Goal: Task Accomplishment & Management: Manage account settings

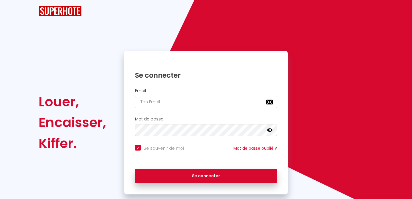
checkbox input "true"
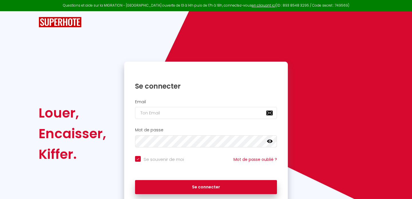
click at [194, 106] on div "Email" at bounding box center [206, 109] width 156 height 20
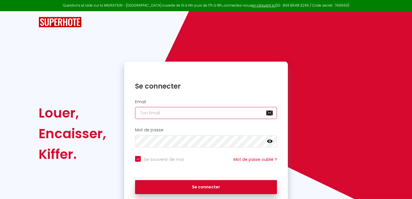
click at [192, 114] on input "email" at bounding box center [206, 113] width 142 height 12
type input "[PERSON_NAME][EMAIL_ADDRESS][DOMAIN_NAME]"
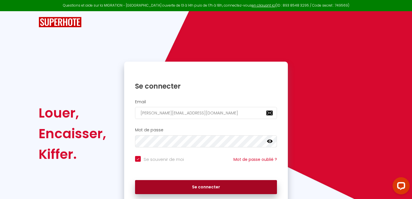
click at [196, 182] on button "Se connecter" at bounding box center [206, 187] width 142 height 14
checkbox input "true"
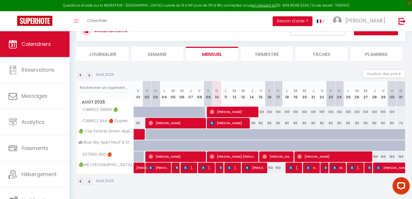
scroll to position [26, 0]
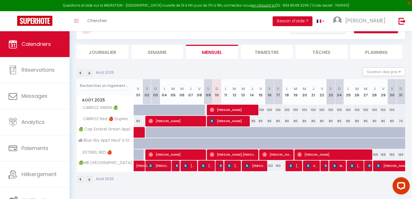
click at [89, 73] on img at bounding box center [89, 73] width 6 height 6
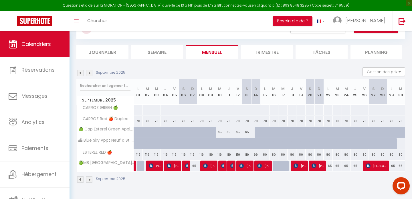
click at [219, 132] on div "65" at bounding box center [219, 132] width 9 height 11
type input "65"
type input "Mer 10 Septembre 2025"
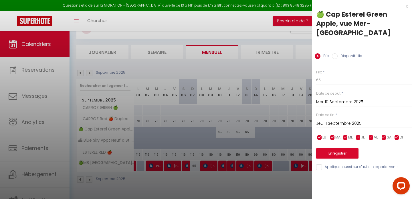
click at [328, 120] on input "Jeu 11 Septembre 2025" at bounding box center [364, 123] width 96 height 7
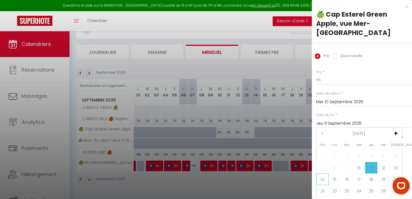
click at [321, 173] on span "14" at bounding box center [323, 178] width 12 height 11
type input "Dim 14 Septembre 2025"
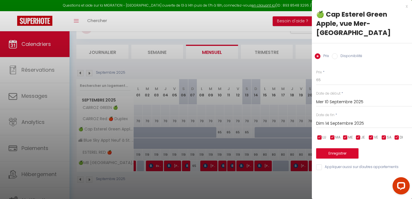
click at [334, 53] on input "Disponibilité" at bounding box center [335, 56] width 6 height 6
radio input "true"
radio input "false"
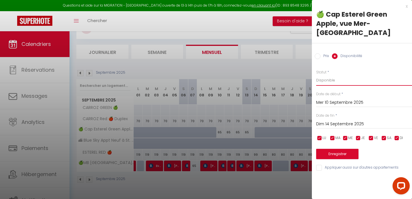
click at [333, 75] on select "Disponible Indisponible" at bounding box center [364, 80] width 96 height 11
select select "0"
click at [335, 149] on button "Enregistrer" at bounding box center [337, 154] width 42 height 10
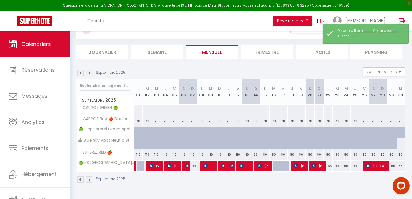
click at [88, 74] on img at bounding box center [89, 73] width 6 height 6
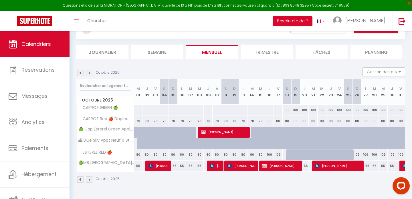
click at [88, 74] on img at bounding box center [89, 73] width 6 height 6
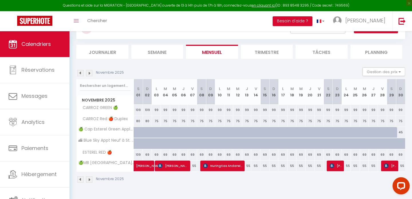
click at [400, 133] on div "45" at bounding box center [400, 132] width 9 height 11
select select "1"
type input "Dim 30 Novembre 2025"
type input "Lun 01 Décembre 2025"
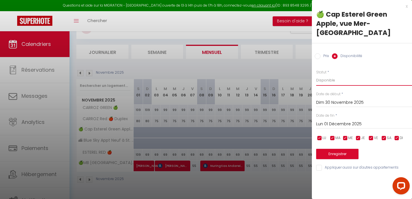
click at [324, 75] on select "Disponible Indisponible" at bounding box center [364, 80] width 96 height 11
select select "0"
click at [336, 149] on button "Enregistrer" at bounding box center [337, 154] width 42 height 10
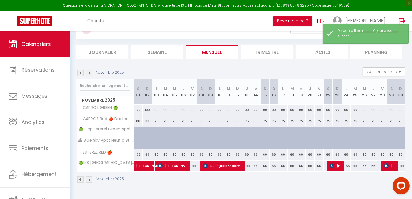
click at [89, 73] on img at bounding box center [89, 73] width 6 height 6
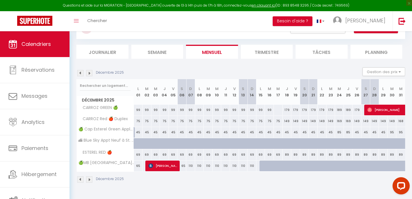
click at [89, 73] on img at bounding box center [89, 73] width 6 height 6
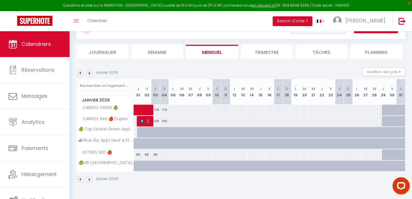
click at [88, 73] on img at bounding box center [89, 73] width 6 height 6
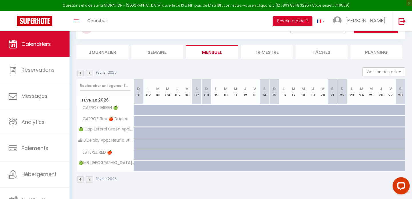
click at [81, 73] on img at bounding box center [80, 73] width 6 height 6
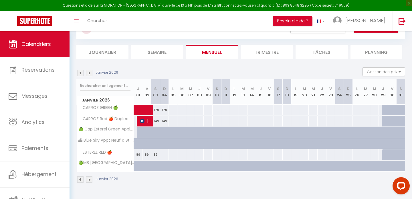
click at [81, 73] on img at bounding box center [80, 73] width 6 height 6
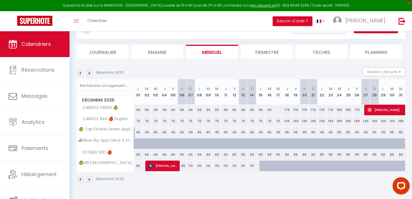
click at [139, 134] on div "45" at bounding box center [138, 132] width 9 height 11
select select "1"
type input "Lun 01 Décembre 2025"
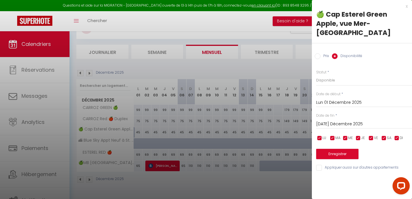
click at [320, 120] on input "[DATE] Décembre 2025" at bounding box center [364, 123] width 96 height 7
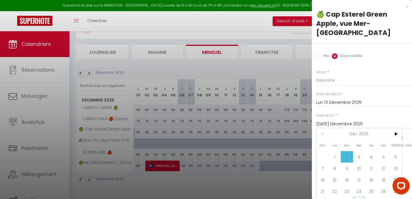
click at [360, 197] on span "31" at bounding box center [359, 202] width 12 height 11
type input "Mer 31 Décembre 2025"
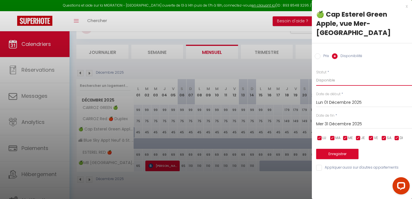
click at [323, 75] on select "Disponible Indisponible" at bounding box center [364, 80] width 96 height 11
select select "0"
click at [337, 149] on button "Enregistrer" at bounding box center [337, 154] width 42 height 10
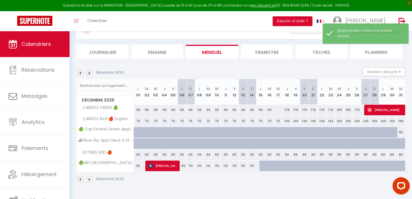
click at [401, 129] on div "95" at bounding box center [401, 132] width 9 height 11
select select "1"
type input "Mer 31 Décembre 2025"
type input "Jeu 01 Janvier 2026"
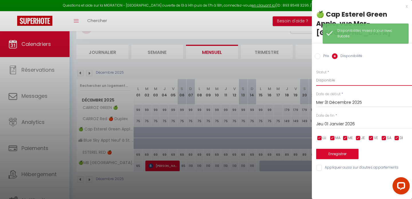
click at [328, 75] on select "Disponible Indisponible" at bounding box center [364, 80] width 96 height 11
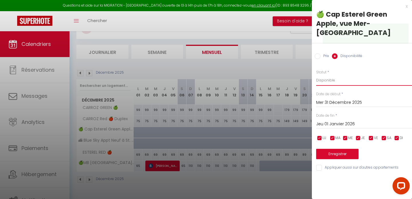
select select "0"
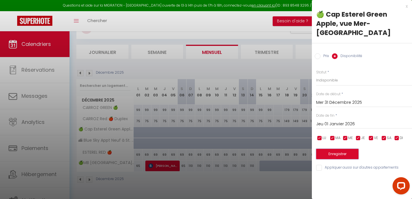
click at [334, 149] on button "Enregistrer" at bounding box center [337, 154] width 42 height 10
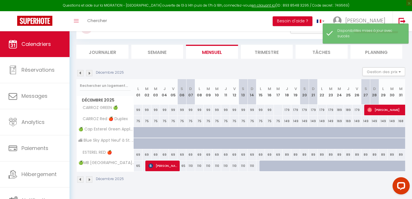
click at [90, 74] on img at bounding box center [89, 73] width 6 height 6
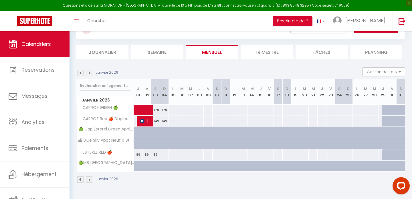
click at [81, 74] on img at bounding box center [80, 73] width 6 height 6
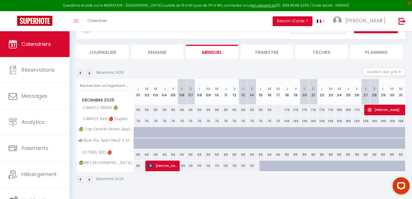
click at [80, 74] on img at bounding box center [80, 73] width 6 height 6
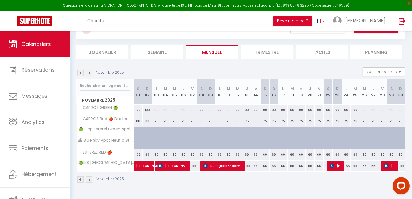
click at [80, 74] on img at bounding box center [80, 73] width 6 height 6
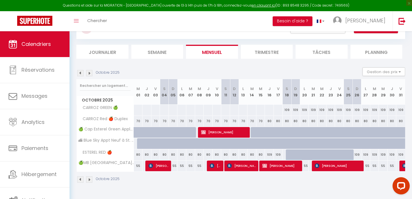
click at [88, 74] on img at bounding box center [89, 73] width 6 height 6
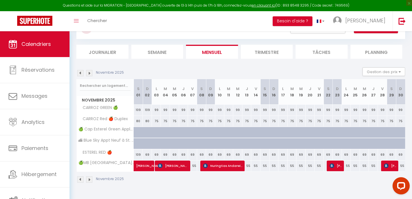
click at [88, 74] on img at bounding box center [89, 73] width 6 height 6
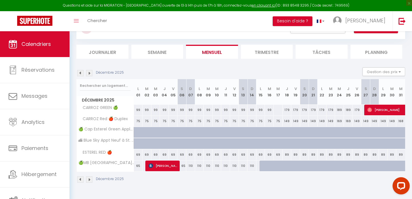
click at [80, 73] on img at bounding box center [80, 73] width 6 height 6
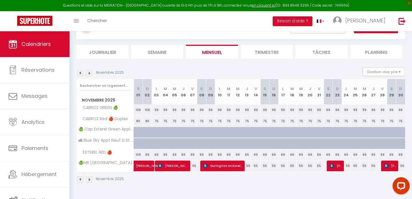
click at [80, 73] on img at bounding box center [80, 73] width 6 height 6
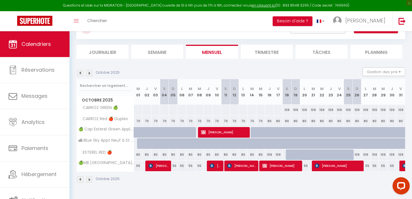
click at [80, 73] on img at bounding box center [80, 73] width 6 height 6
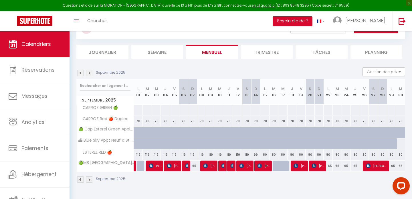
click at [80, 73] on img at bounding box center [80, 73] width 6 height 6
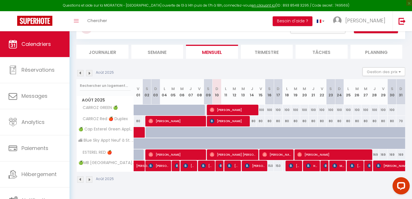
click at [87, 71] on img at bounding box center [89, 73] width 6 height 6
